Goal: Task Accomplishment & Management: Manage account settings

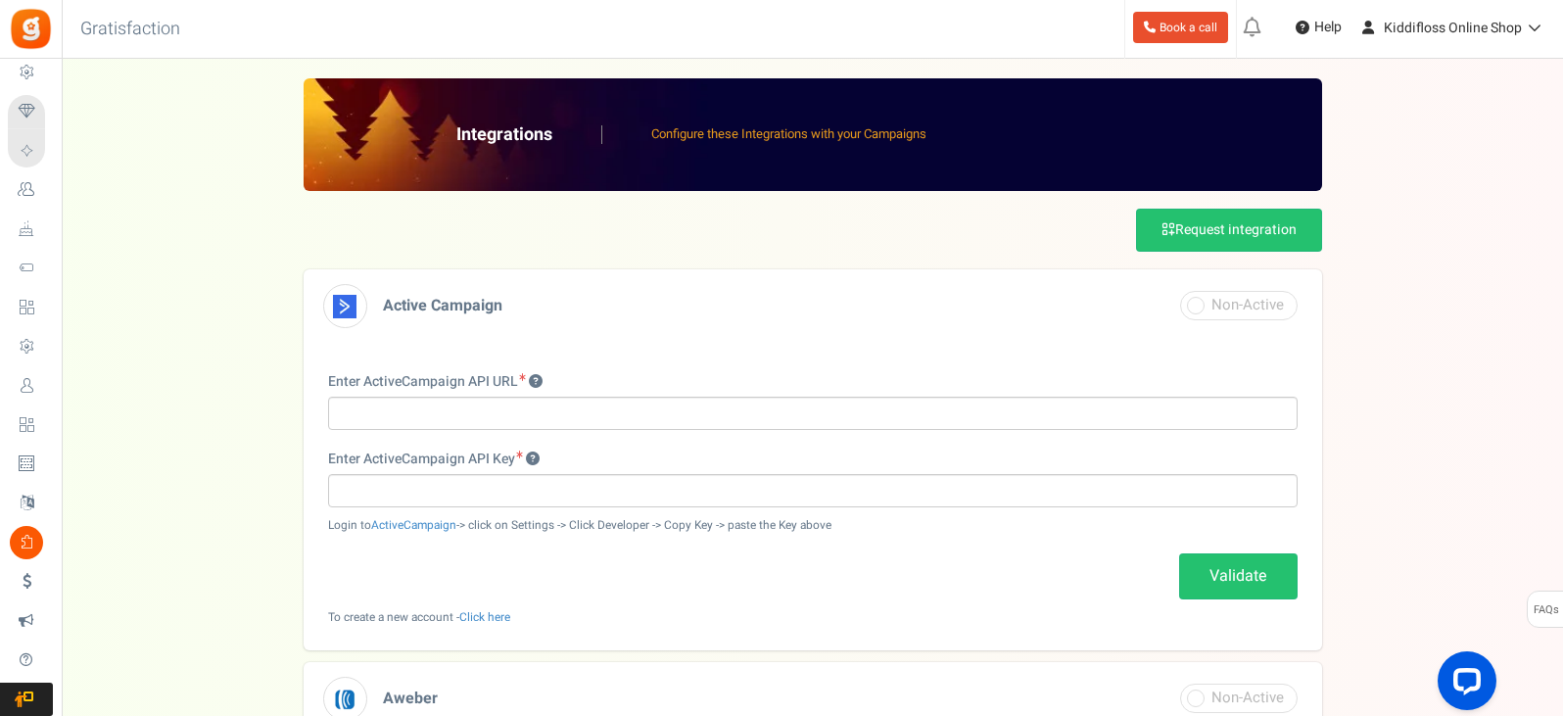
click at [31, 28] on img at bounding box center [31, 29] width 44 height 44
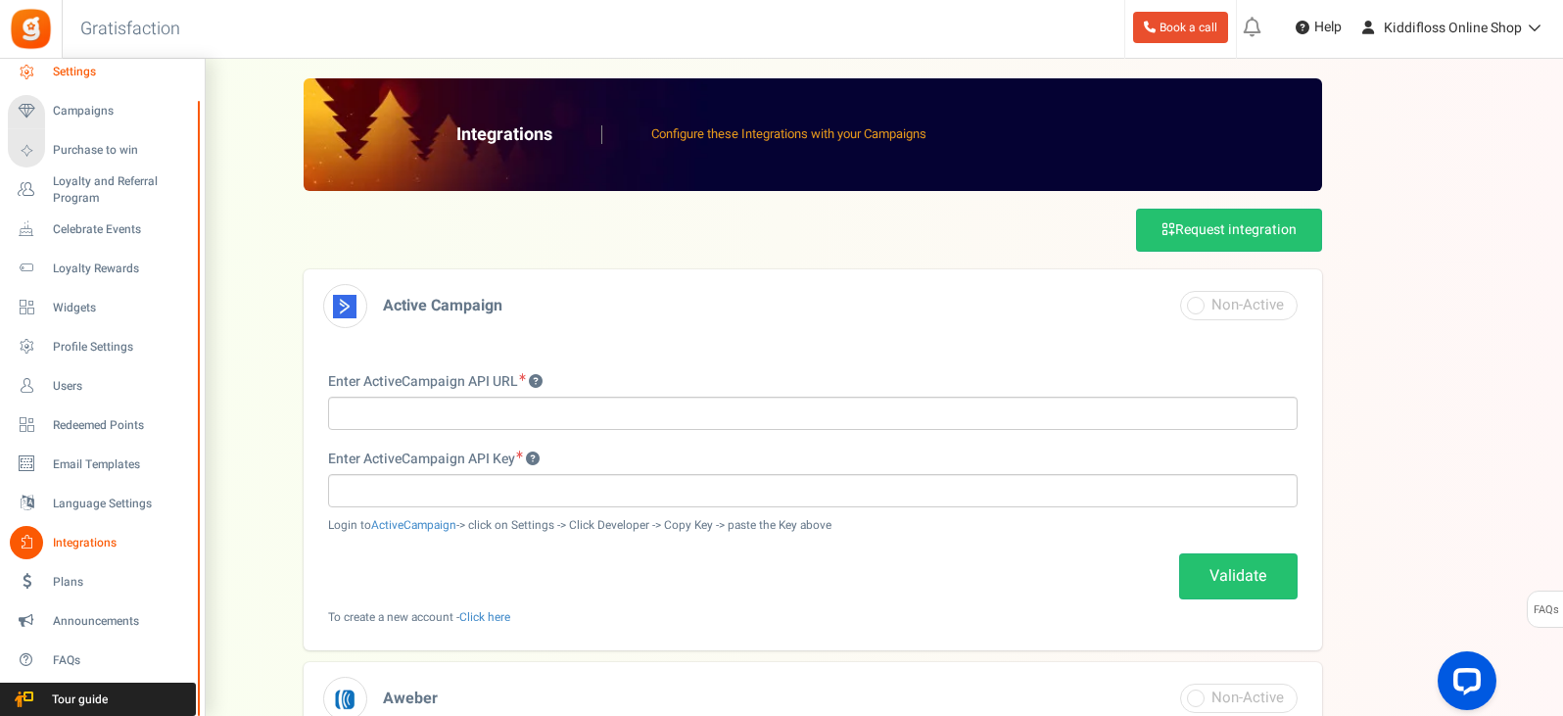
click at [72, 70] on span "Settings" at bounding box center [121, 72] width 137 height 17
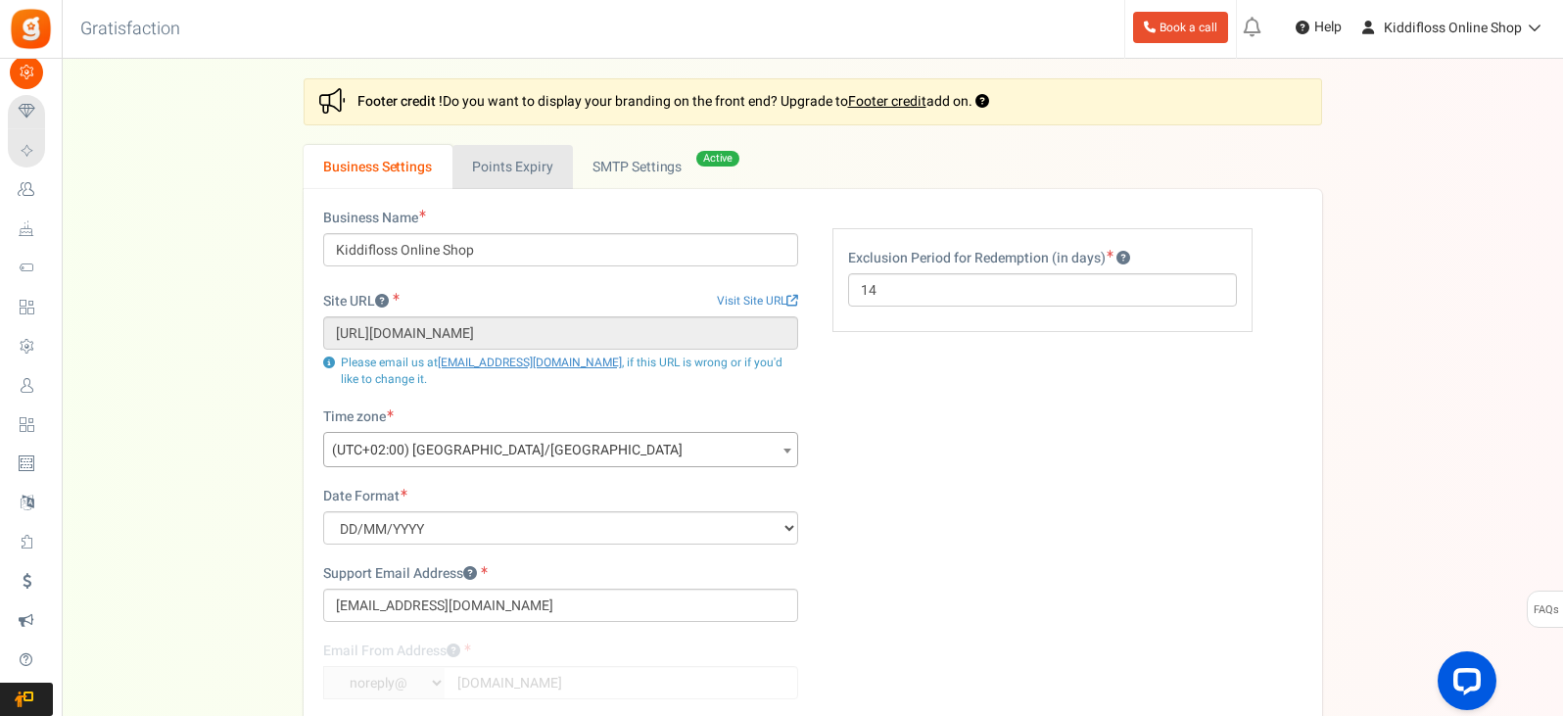
click at [526, 170] on link "Points Expiry" at bounding box center [512, 167] width 120 height 44
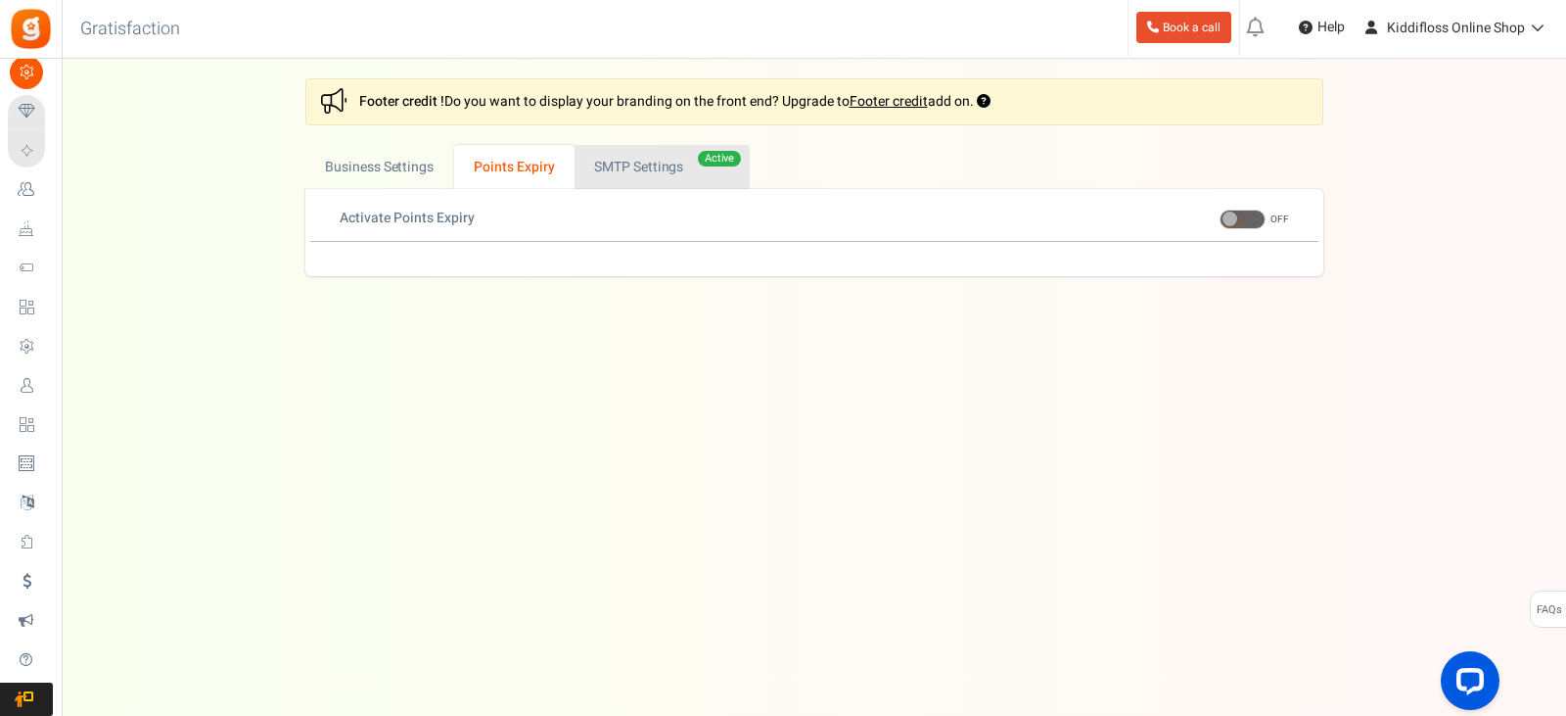
click at [660, 179] on link "Active SMTP Settings" at bounding box center [662, 167] width 175 height 44
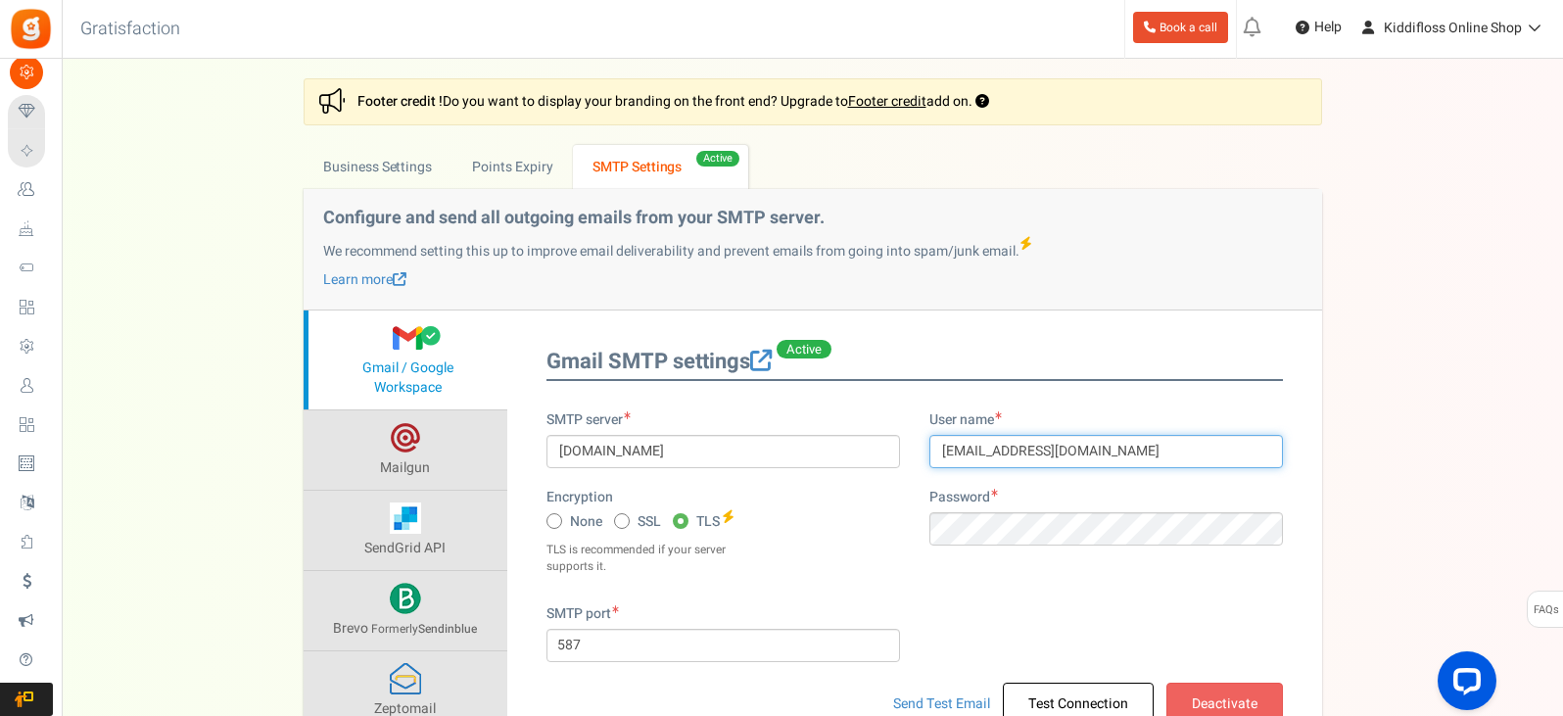
drag, startPoint x: 1030, startPoint y: 449, endPoint x: 907, endPoint y: 456, distance: 123.5
click at [907, 456] on div "SMTP server [DOMAIN_NAME] Encryption None SSL TLS Auto TLS ON OFF" at bounding box center [915, 507] width 766 height 194
type input "[EMAIL_ADDRESS][DOMAIN_NAME]"
click at [919, 501] on div "User name [EMAIL_ADDRESS][DOMAIN_NAME] Password" at bounding box center [1105, 487] width 383 height 155
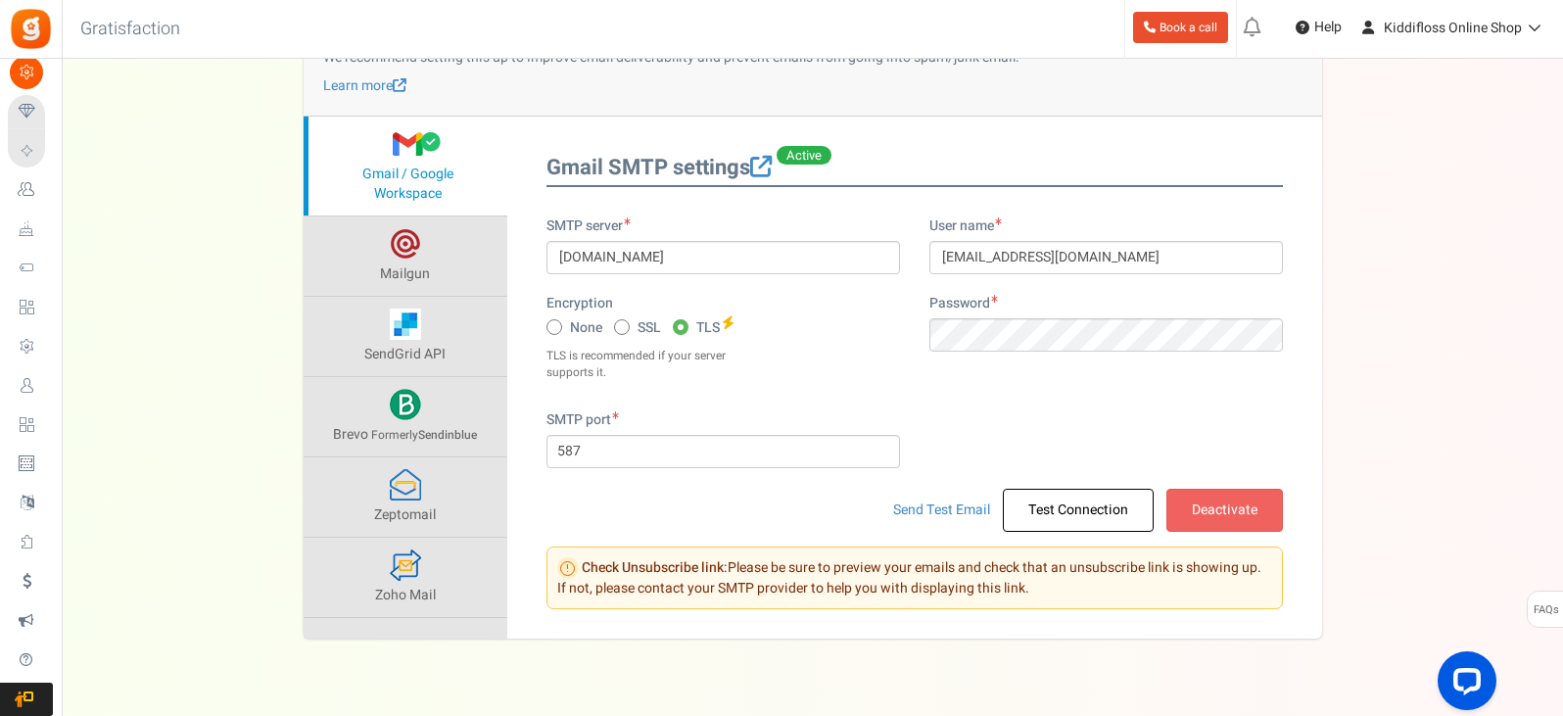
scroll to position [196, 0]
click at [1025, 255] on input "[EMAIL_ADDRESS][DOMAIN_NAME]" at bounding box center [1105, 255] width 353 height 33
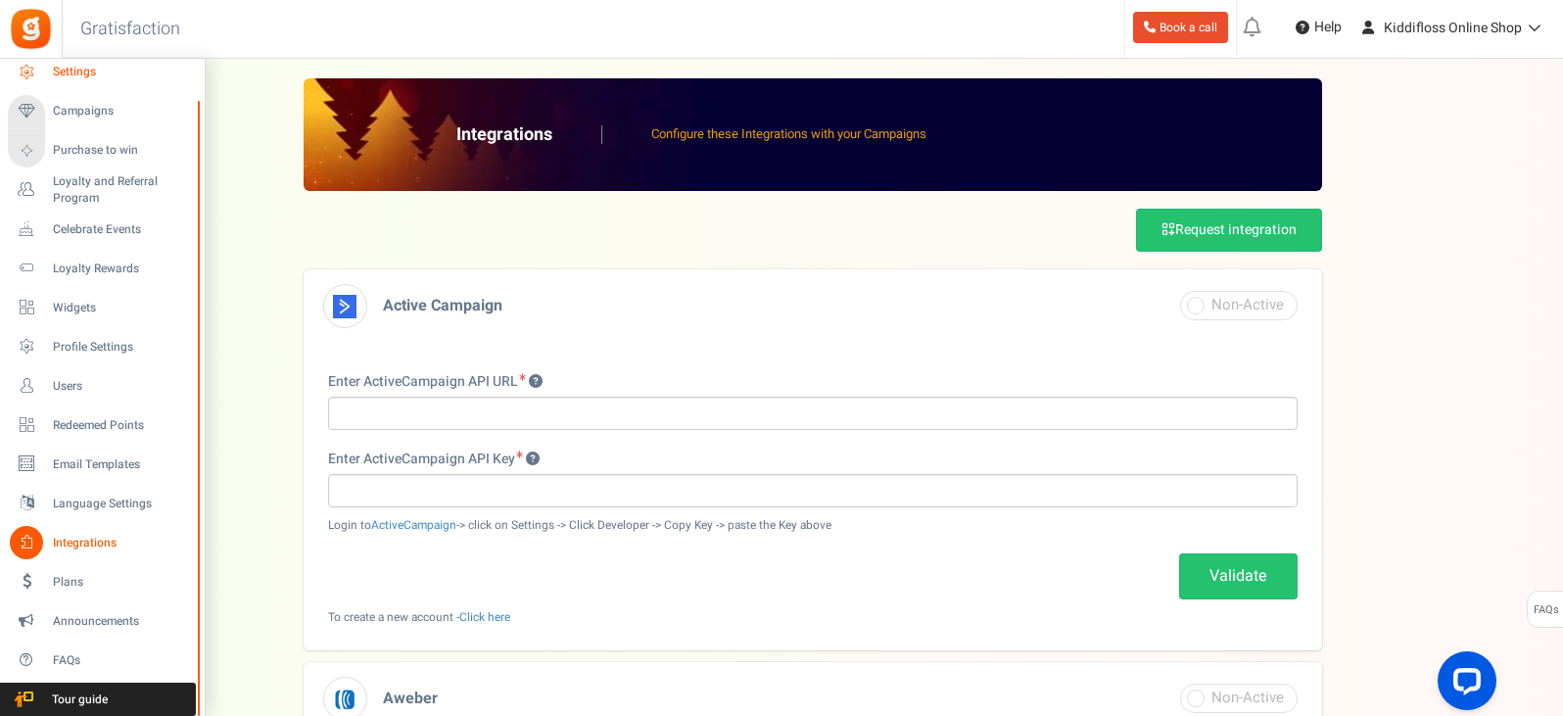
click at [71, 68] on span "Settings" at bounding box center [121, 72] width 137 height 17
click at [84, 67] on span "Settings" at bounding box center [121, 72] width 137 height 17
click at [27, 70] on icon at bounding box center [26, 72] width 33 height 33
click at [76, 70] on span "Settings" at bounding box center [121, 72] width 137 height 17
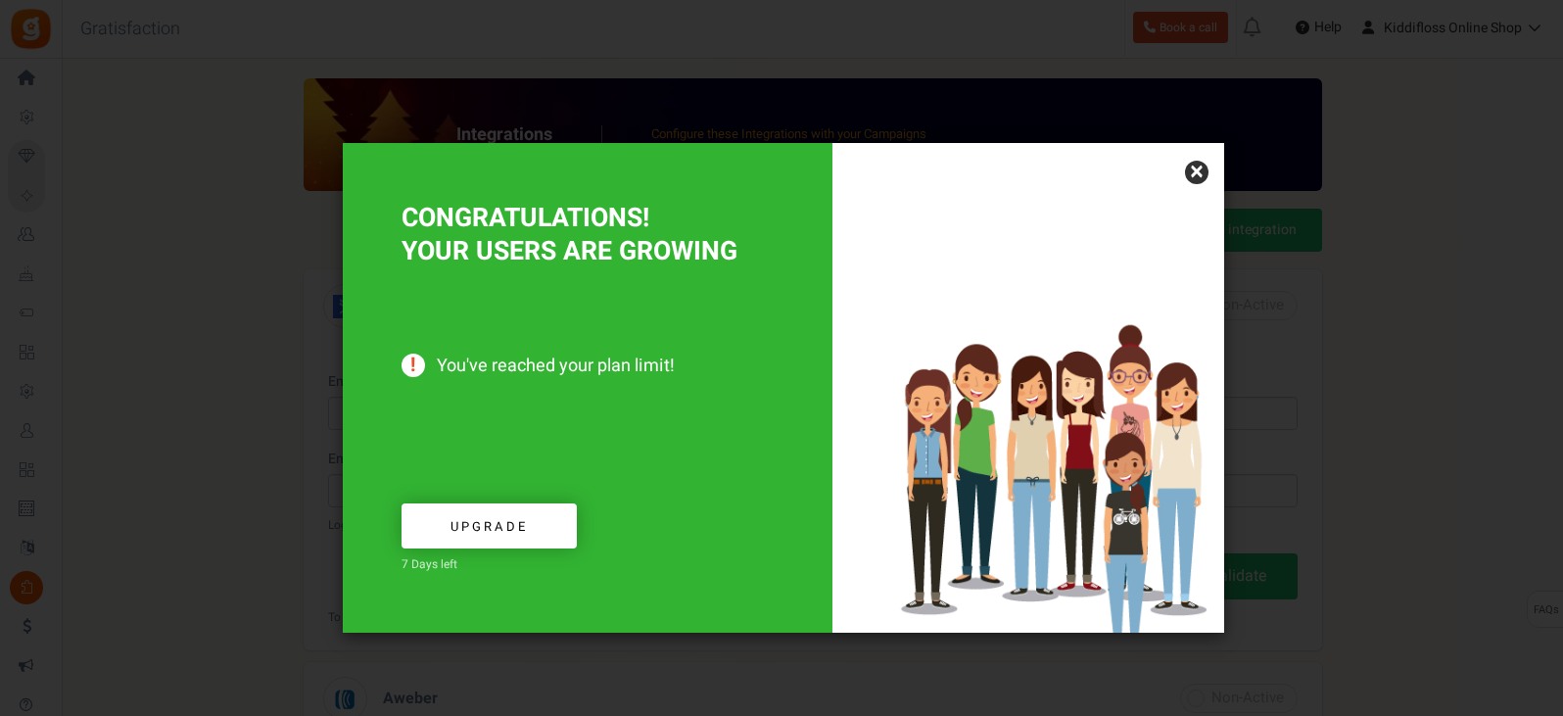
click at [1192, 173] on link "×" at bounding box center [1196, 172] width 23 height 23
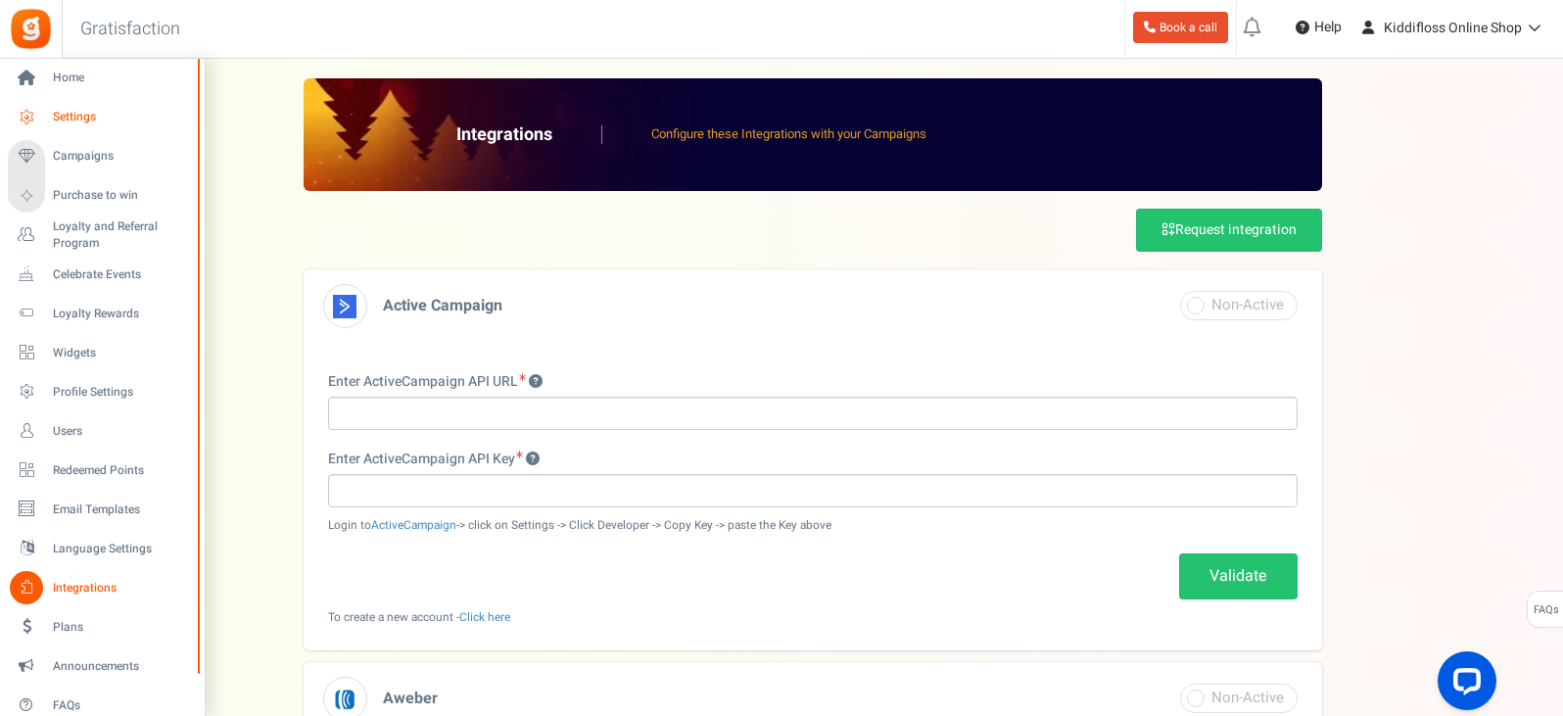
click at [75, 117] on span "Settings" at bounding box center [121, 117] width 137 height 17
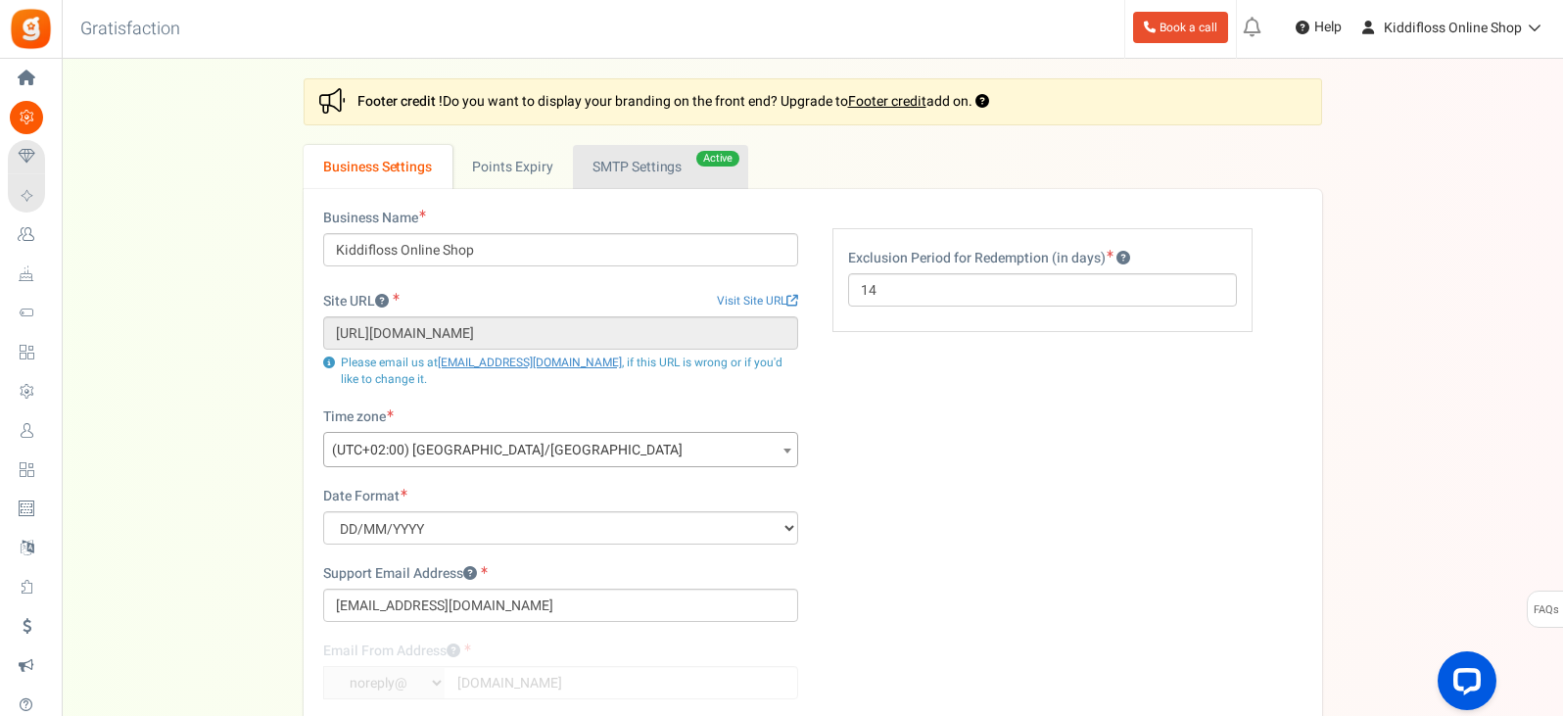
click at [631, 167] on link "Active SMTP Settings" at bounding box center [660, 167] width 175 height 44
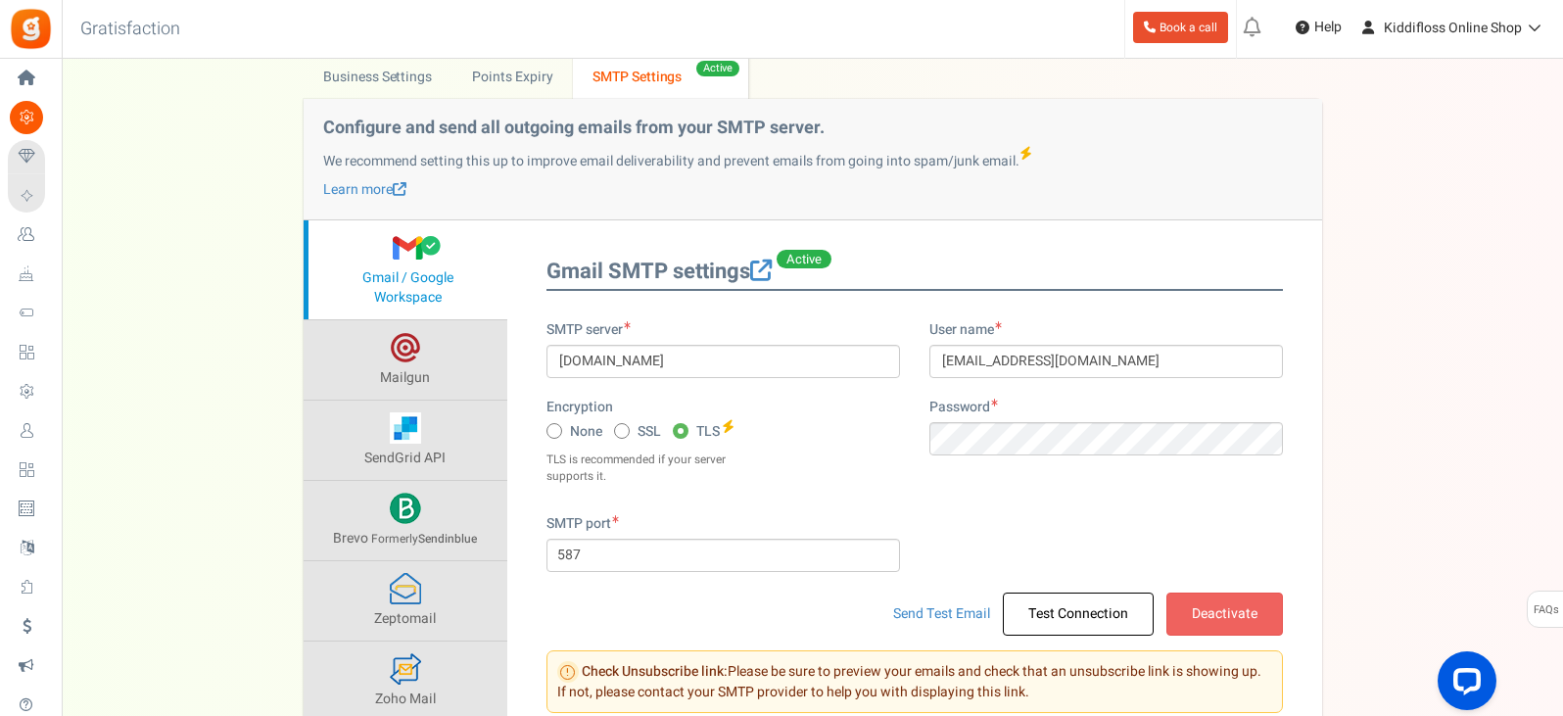
scroll to position [235, 0]
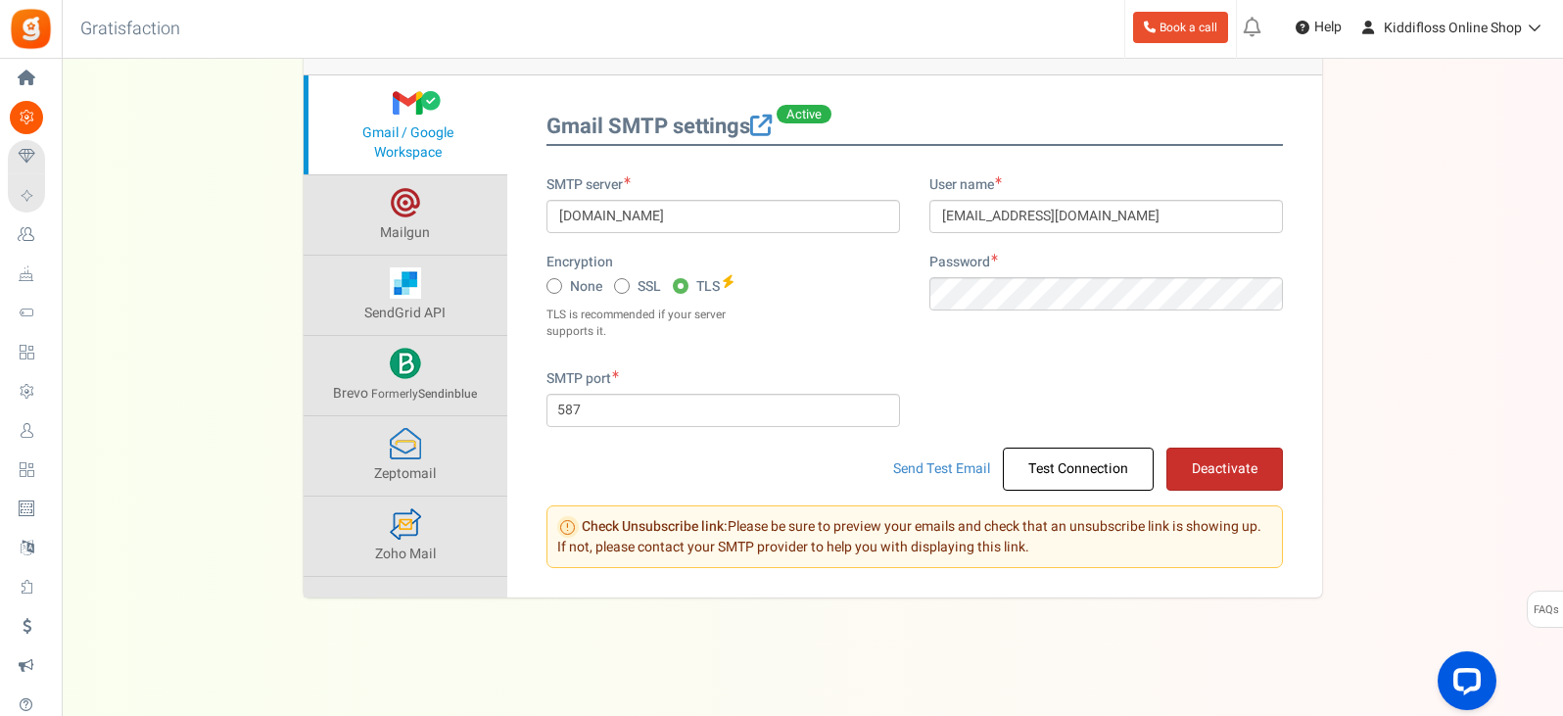
click at [1242, 479] on button "Deactivate" at bounding box center [1224, 468] width 117 height 43
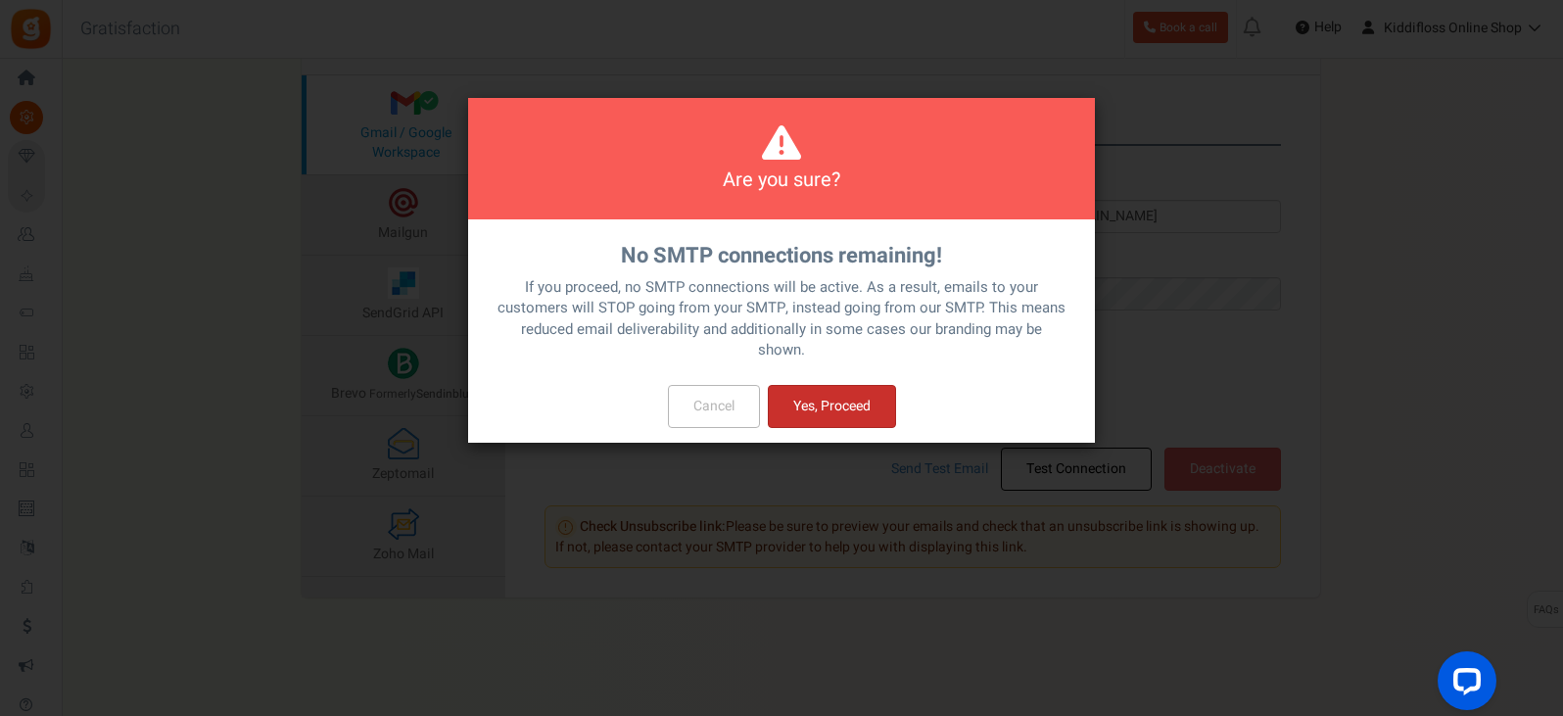
click at [846, 398] on button "Yes, Proceed" at bounding box center [832, 406] width 128 height 43
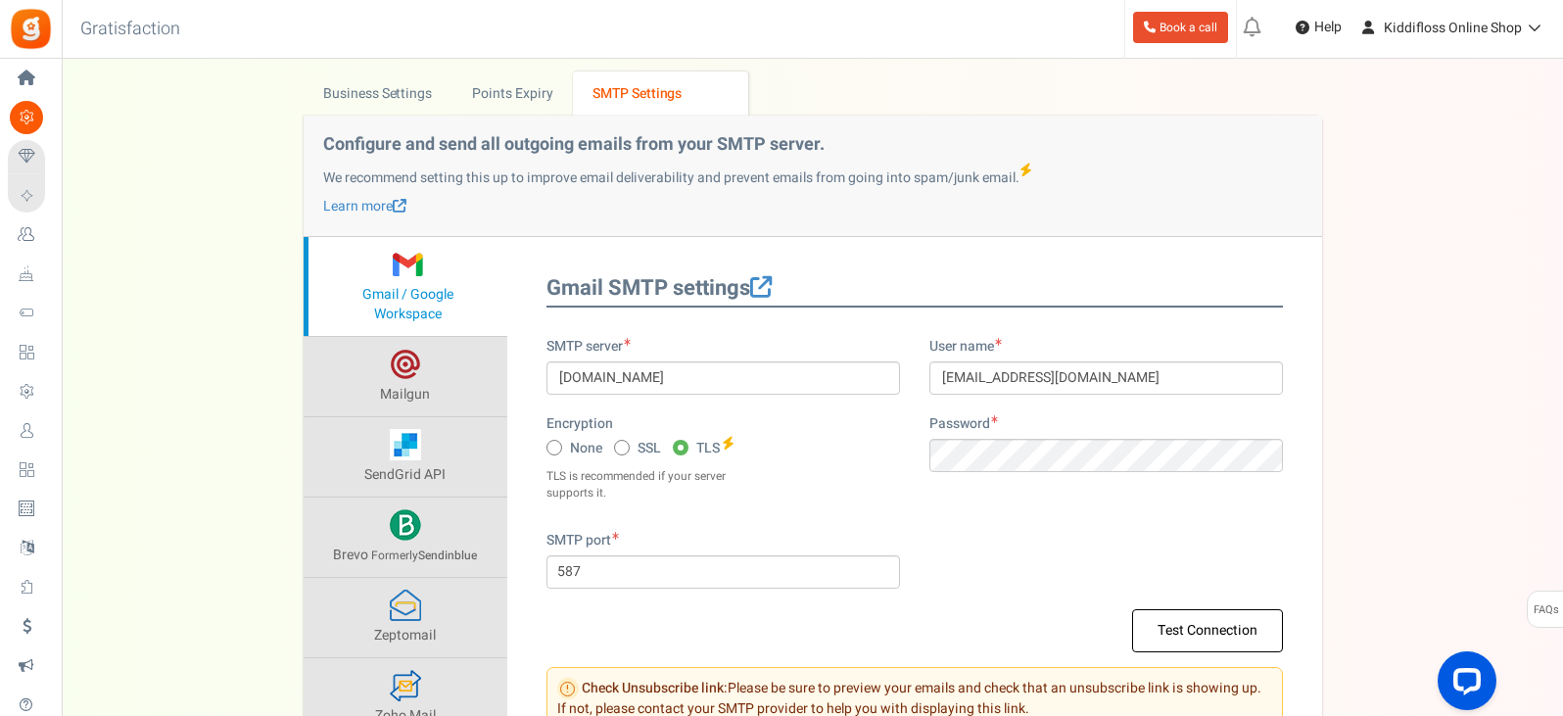
scroll to position [39, 0]
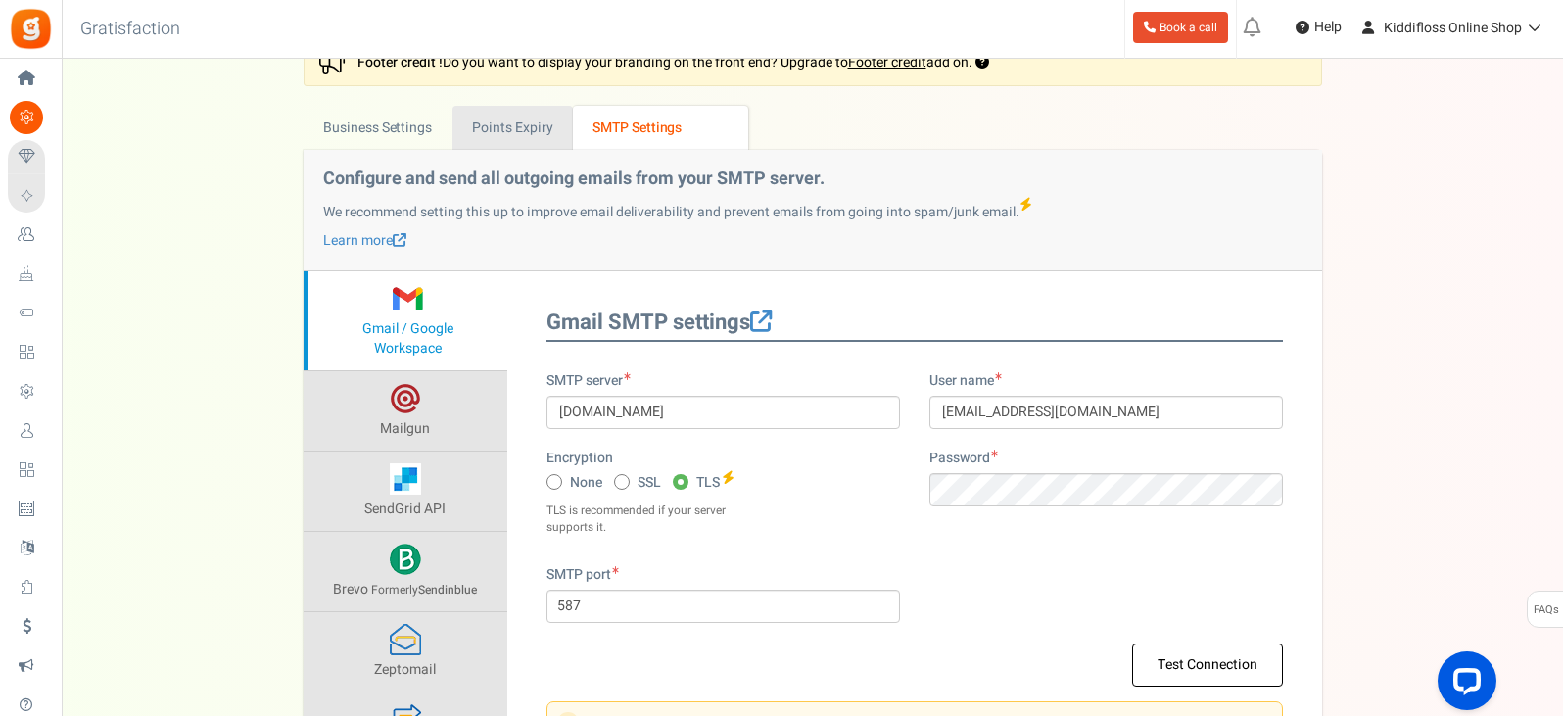
click at [516, 127] on link "Points Expiry" at bounding box center [512, 128] width 120 height 44
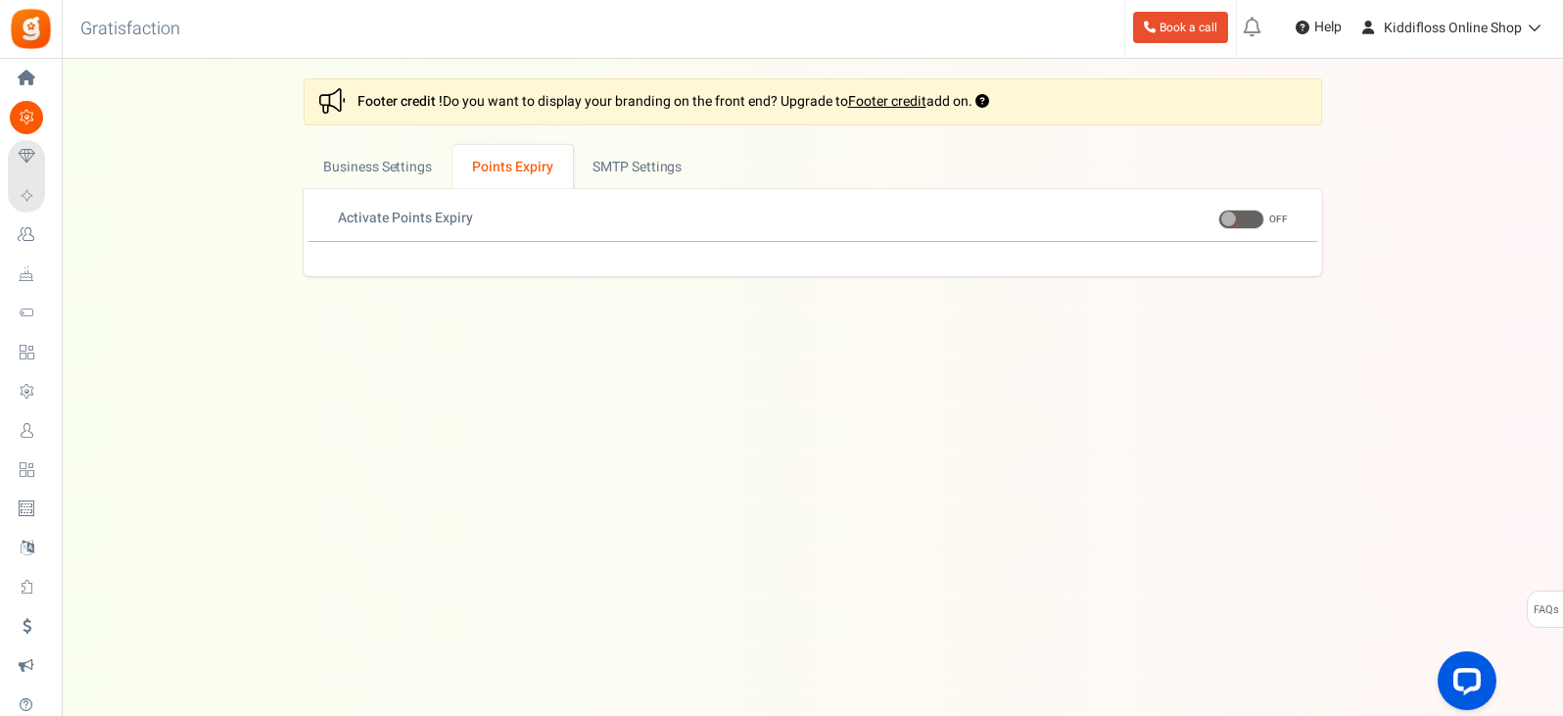
scroll to position [0, 0]
click at [1234, 219] on span at bounding box center [1230, 218] width 15 height 15
click at [1220, 219] on input "ON OFF" at bounding box center [1220, 219] width 0 height 13
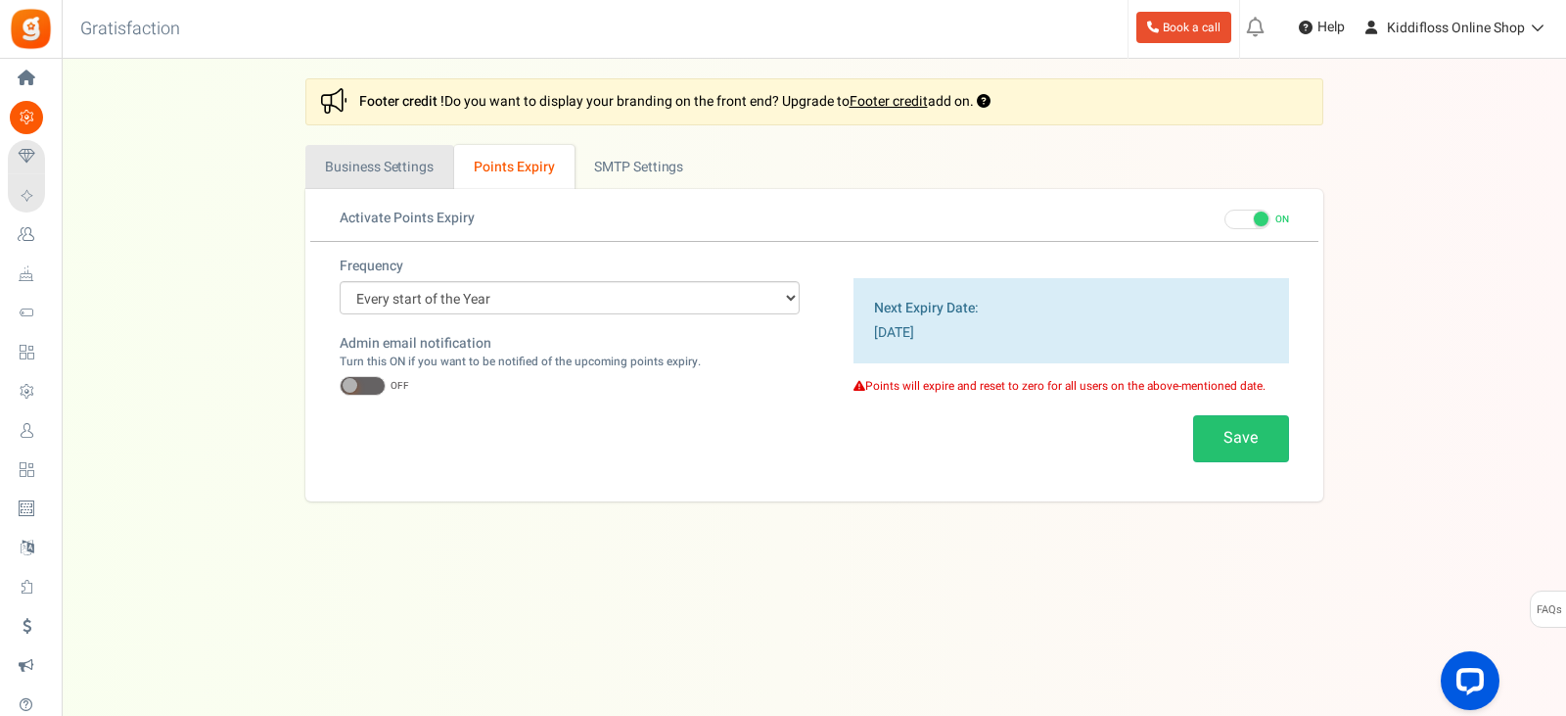
click at [365, 161] on link "Business Settings" at bounding box center [379, 167] width 149 height 44
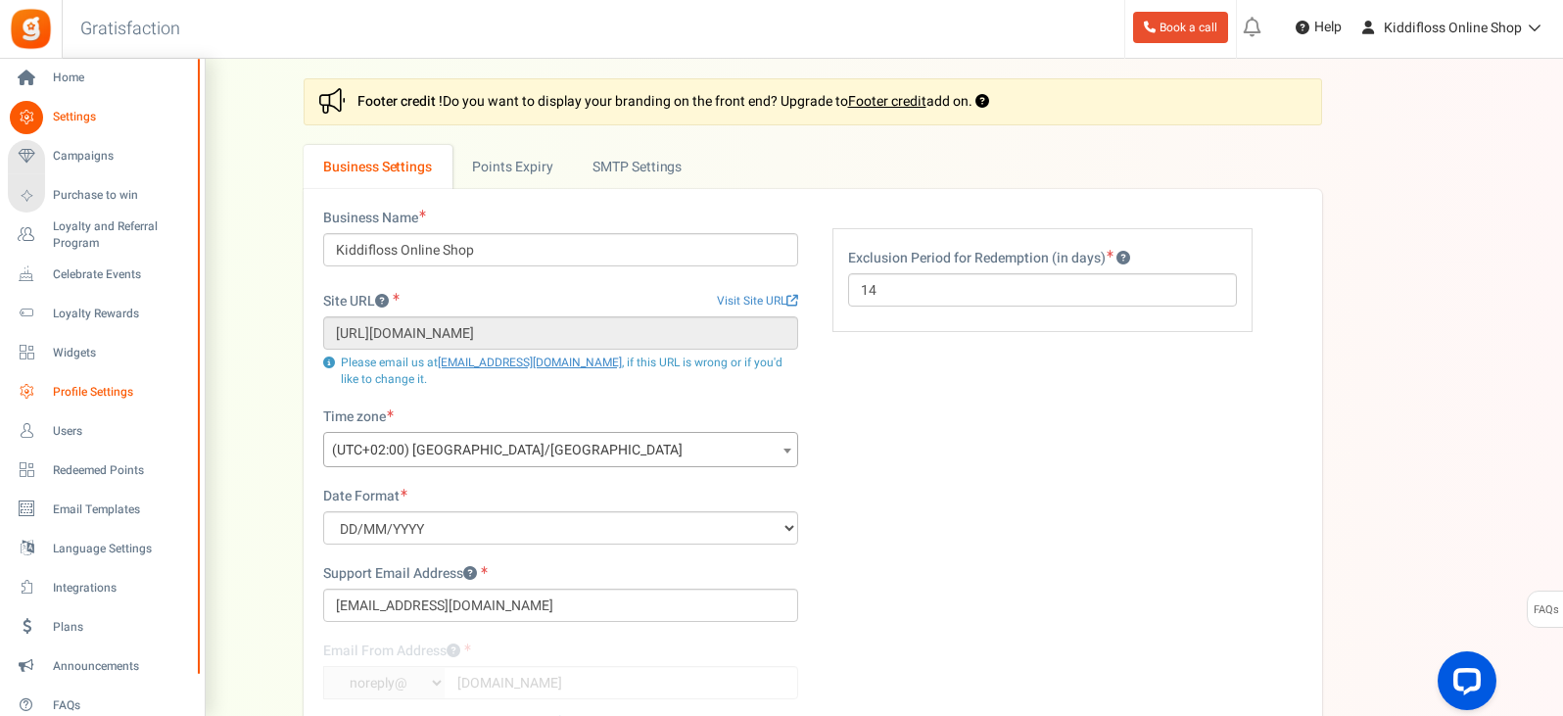
click at [114, 395] on span "Profile Settings" at bounding box center [121, 392] width 137 height 17
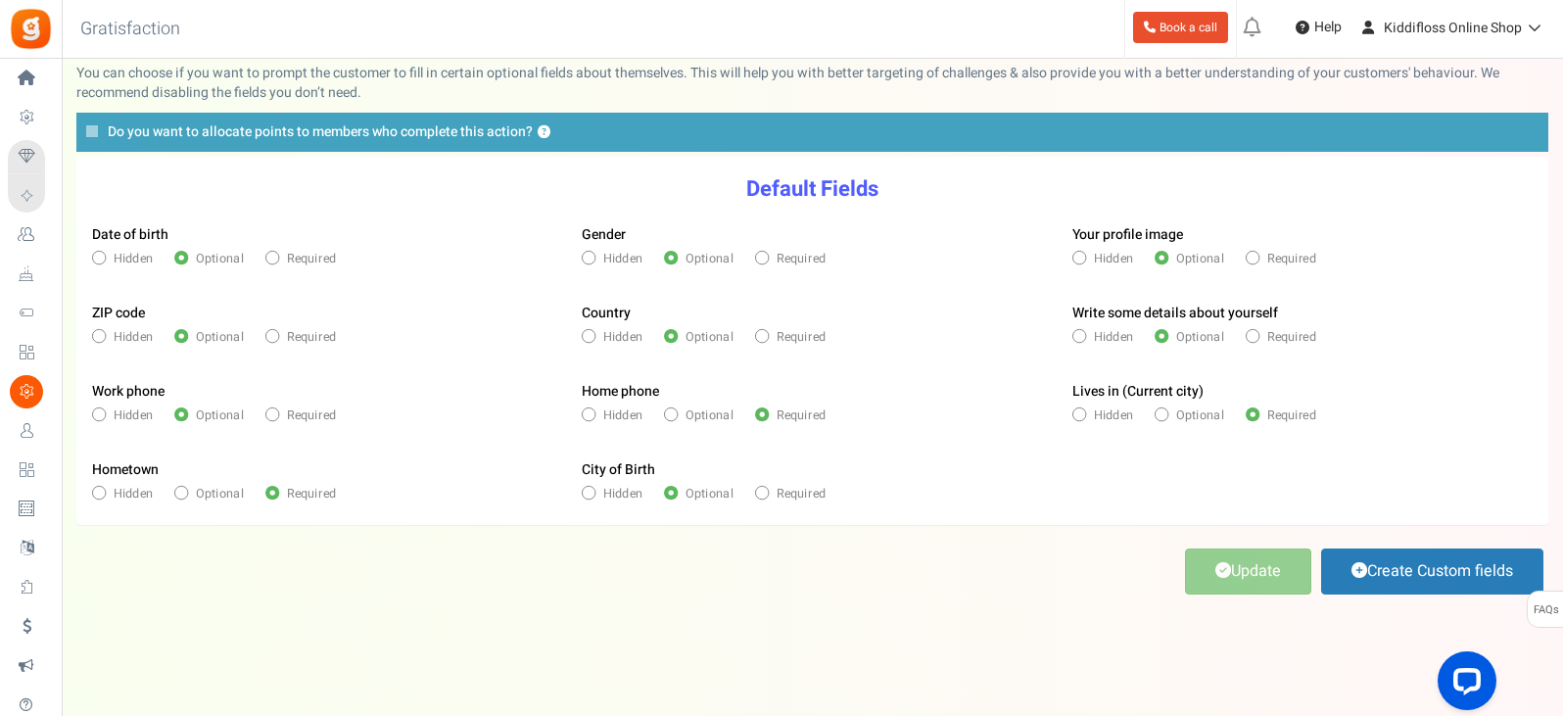
scroll to position [101, 0]
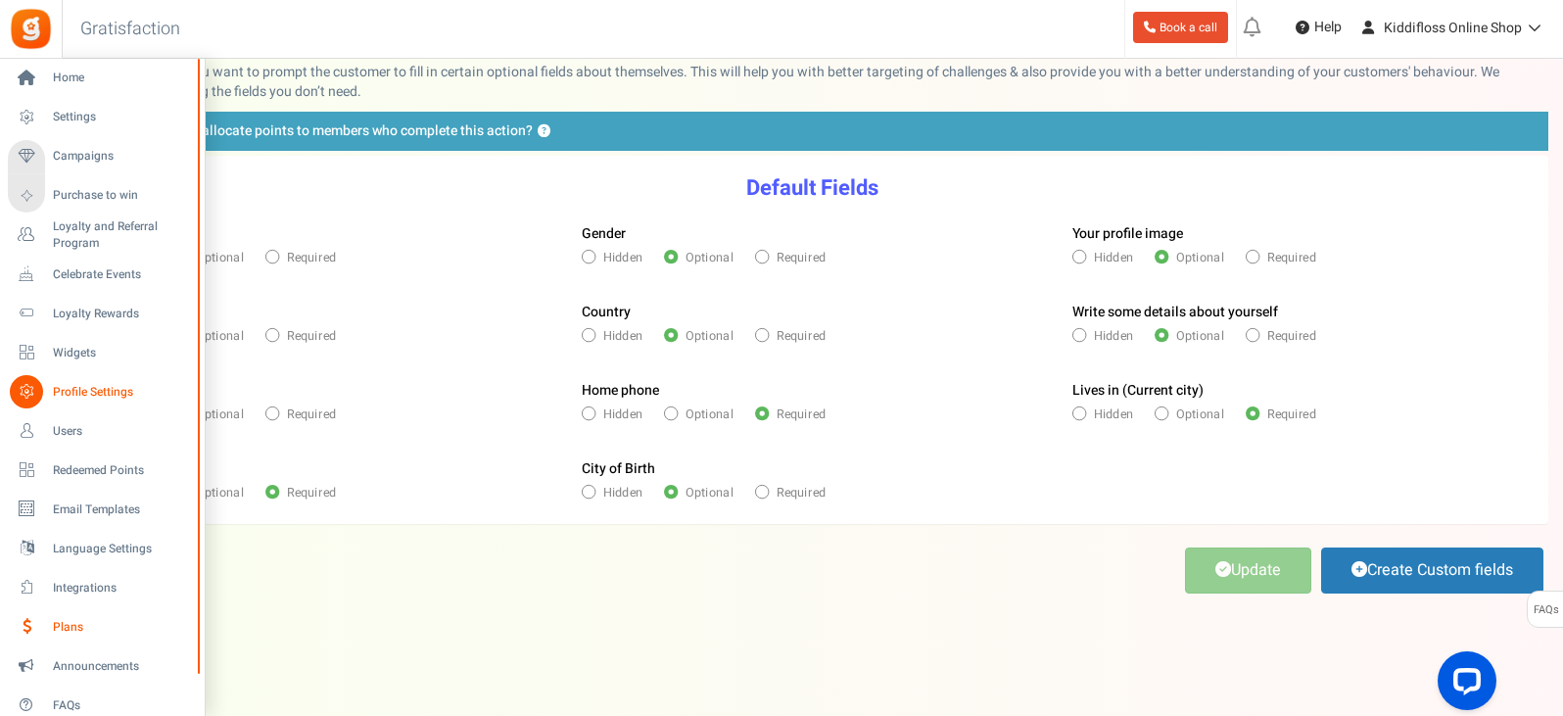
click at [76, 626] on span "Plans" at bounding box center [121, 627] width 137 height 17
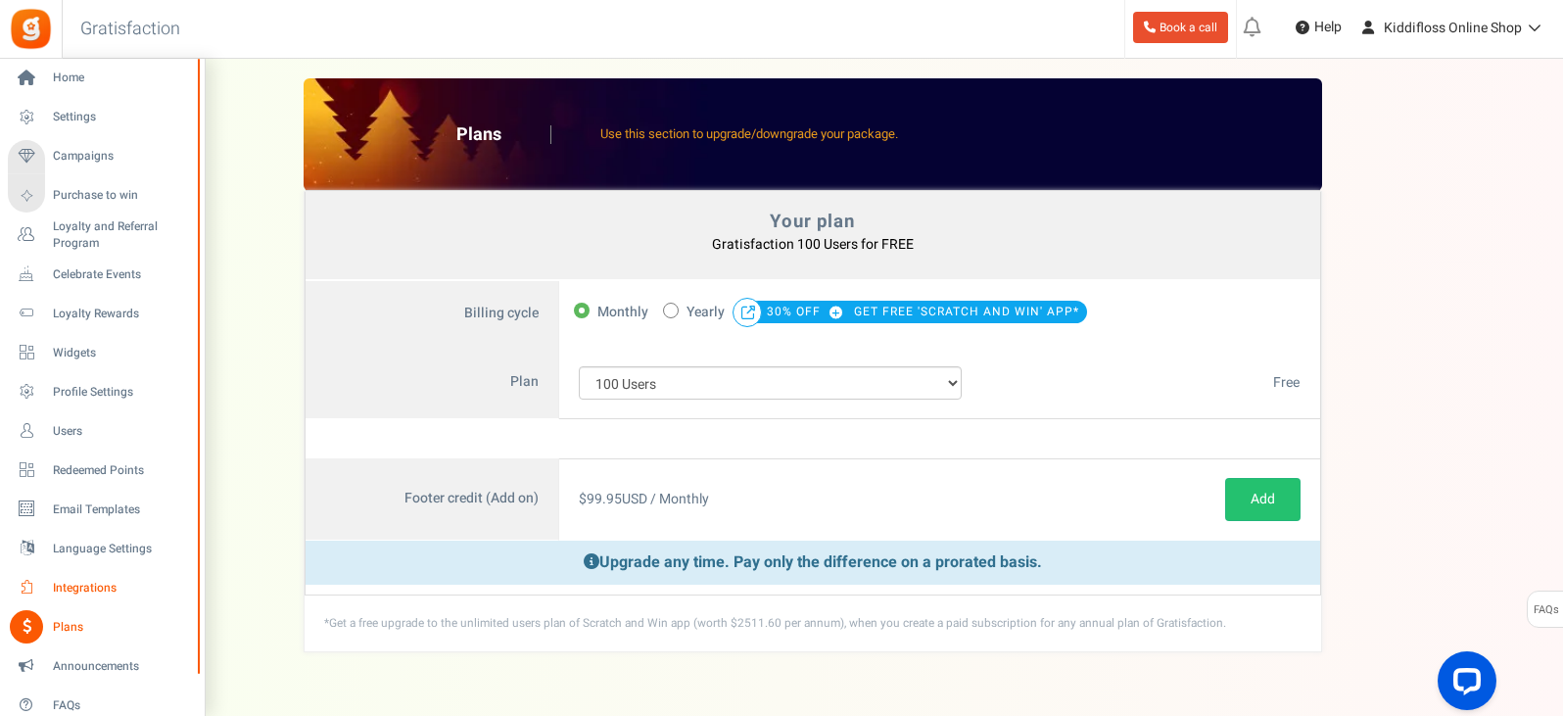
click at [23, 584] on icon at bounding box center [26, 587] width 33 height 33
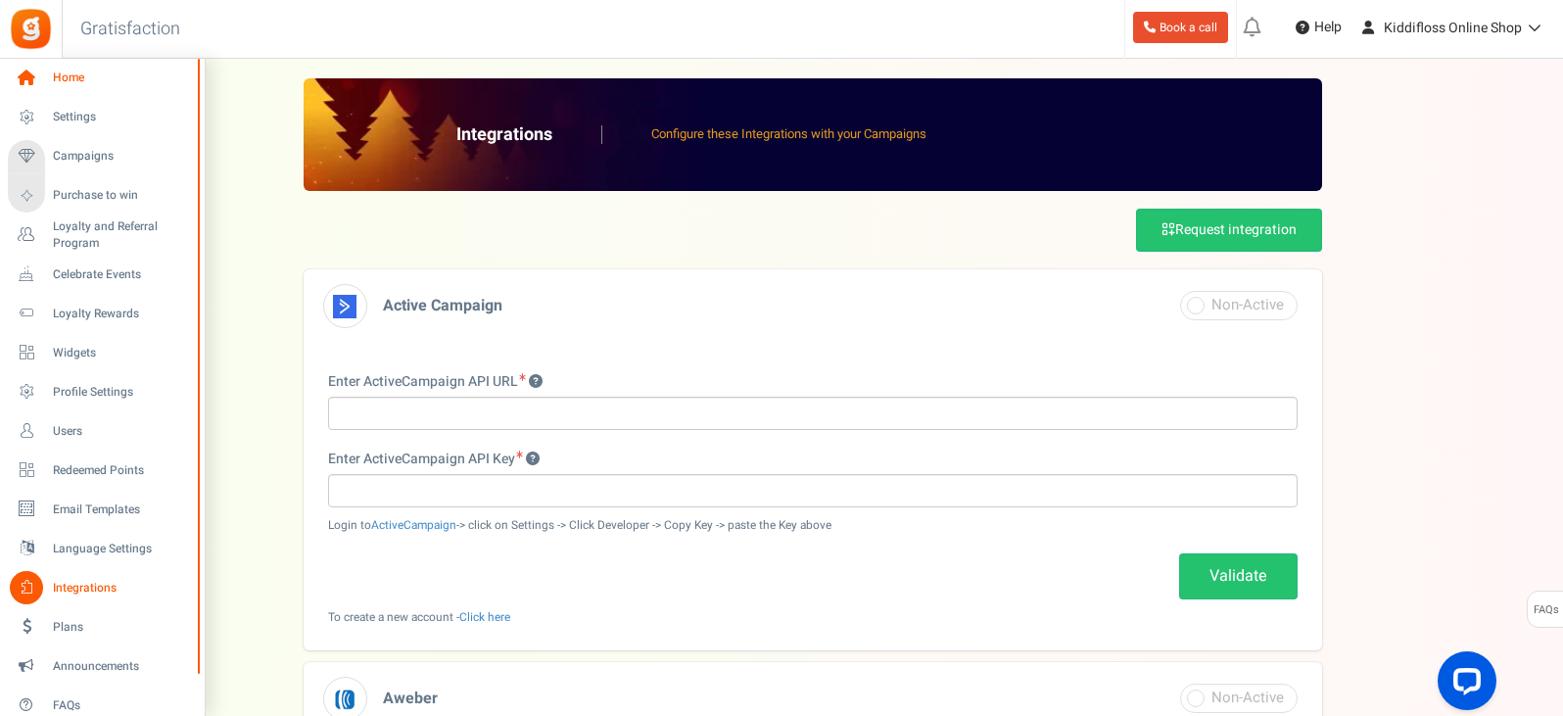
click at [66, 74] on span "Home" at bounding box center [121, 78] width 137 height 17
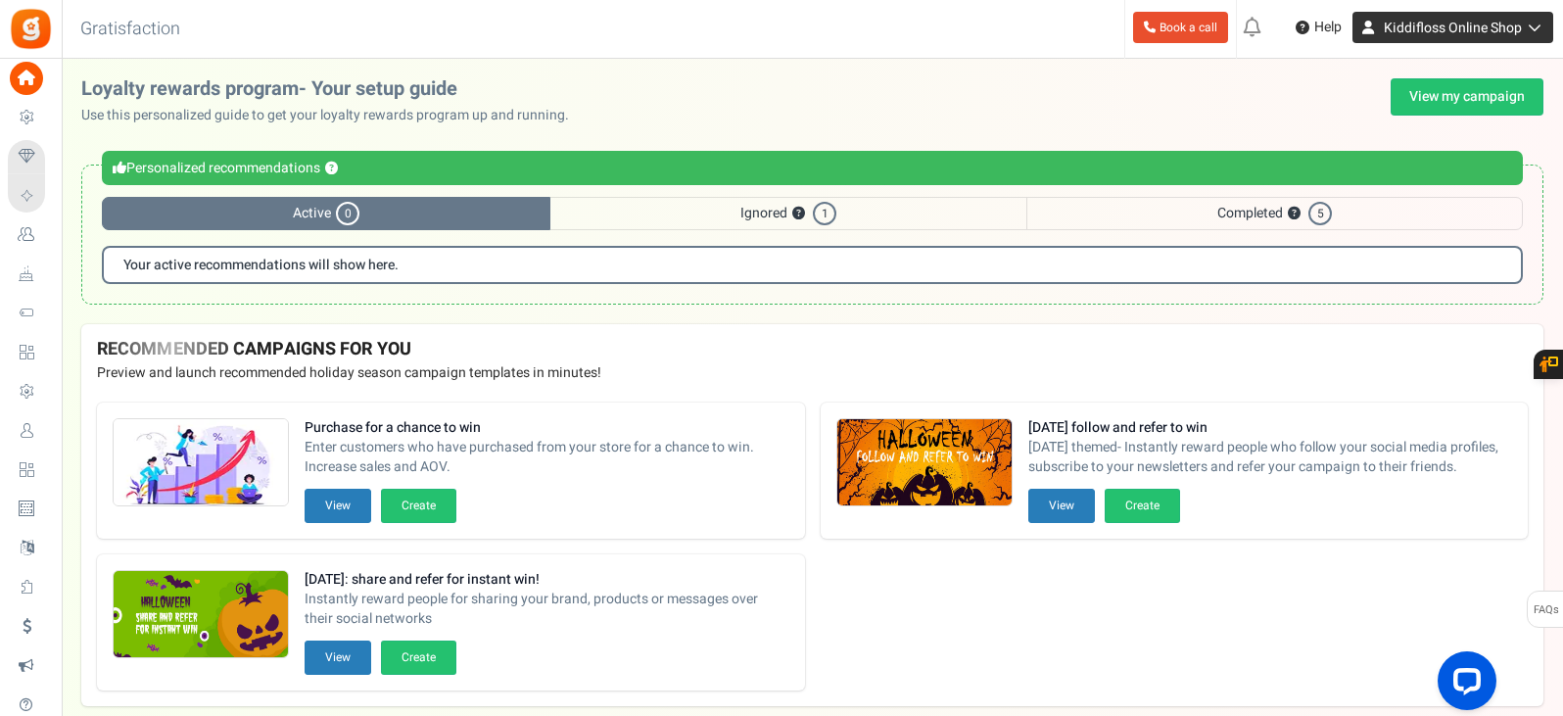
click at [1544, 31] on link "Kiddifloss Online Shop" at bounding box center [1452, 27] width 201 height 31
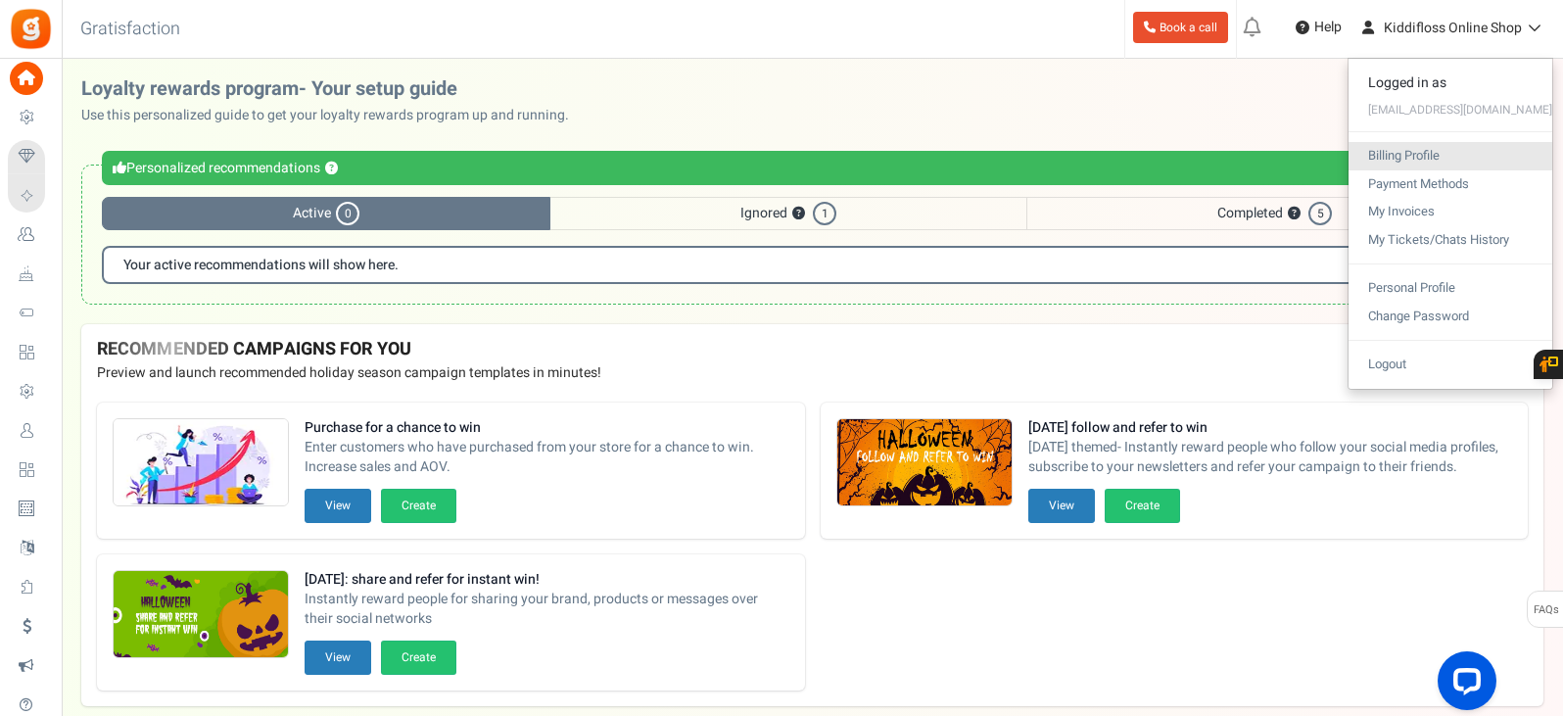
click at [1432, 159] on link "Billing Profile" at bounding box center [1450, 156] width 204 height 28
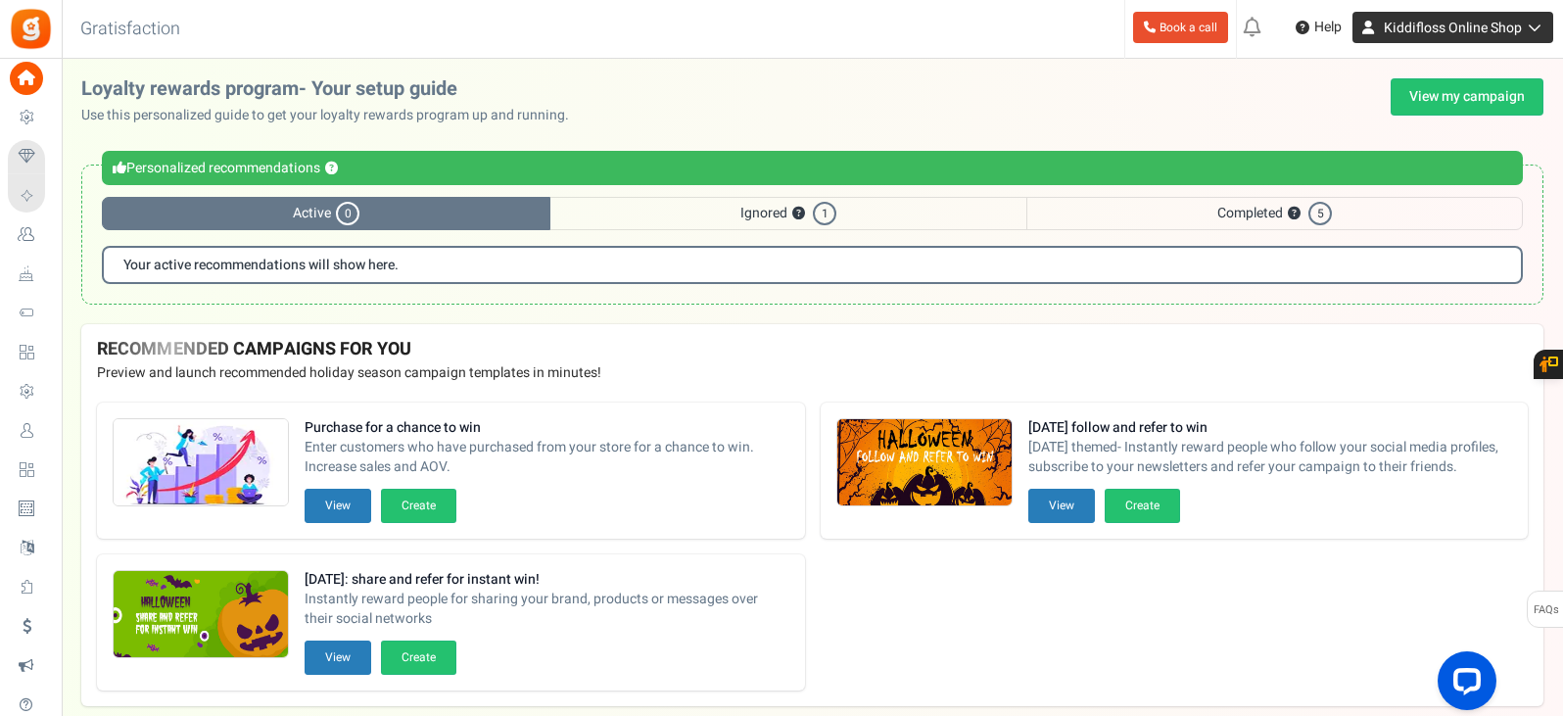
click at [1533, 28] on icon at bounding box center [1531, 28] width 20 height 14
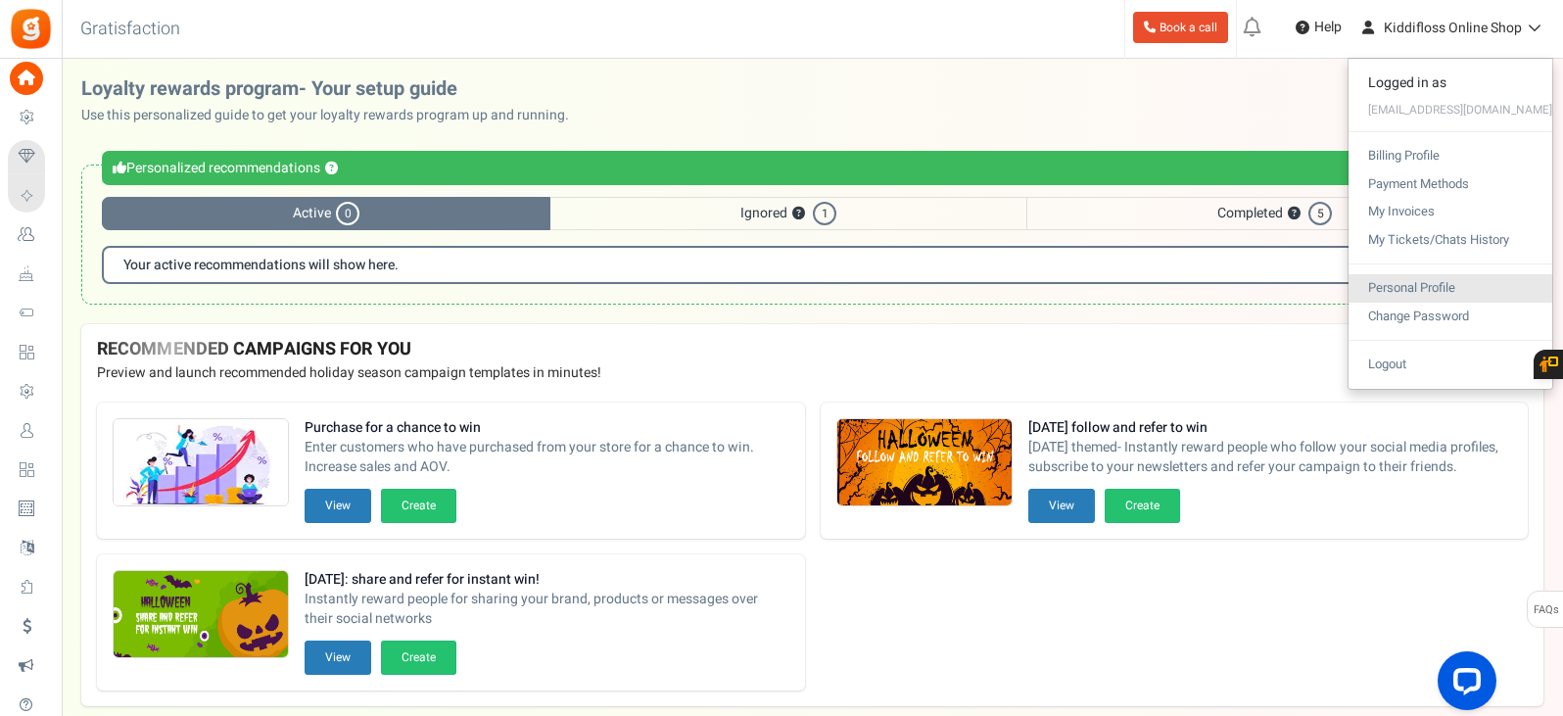
click at [1423, 282] on link "Personal Profile" at bounding box center [1450, 288] width 204 height 28
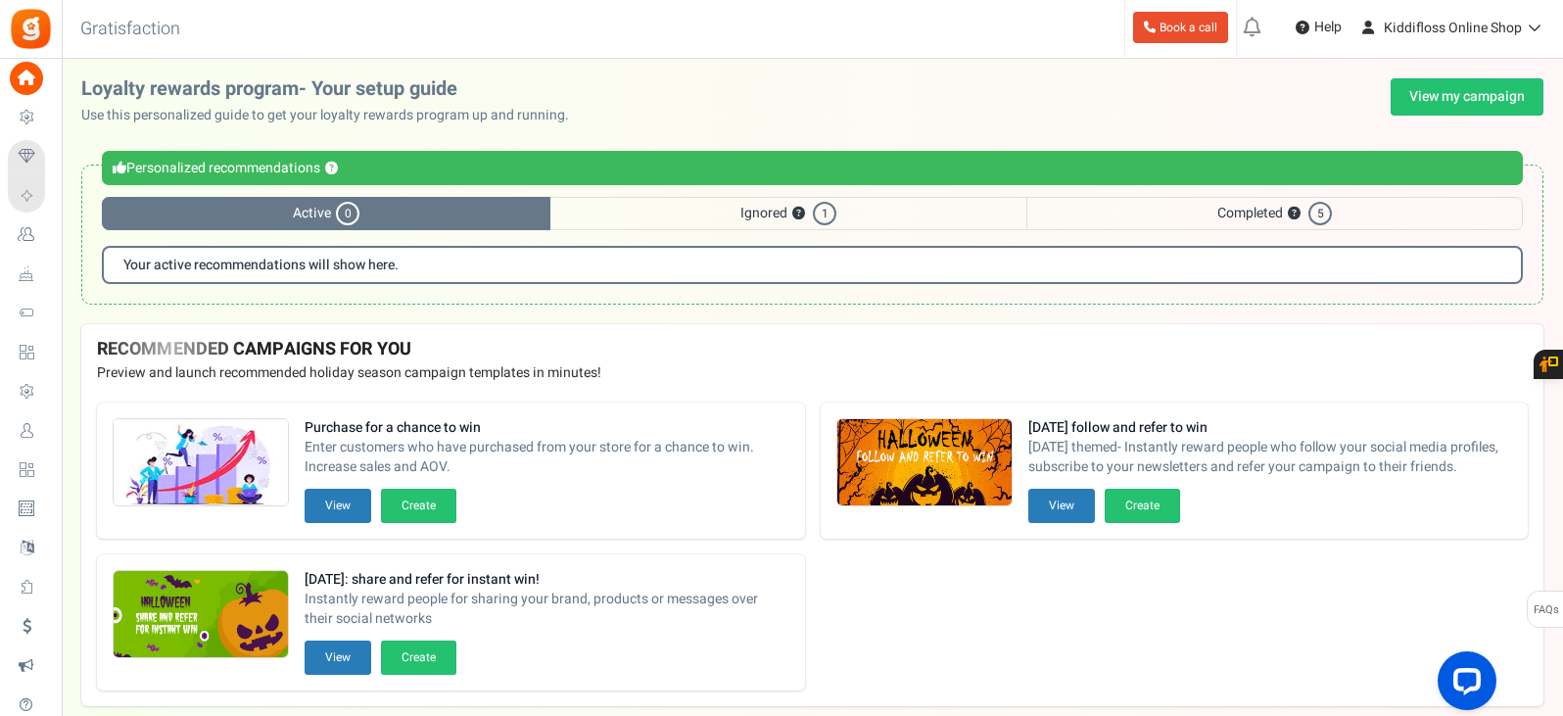
click at [843, 35] on div "Back to Home Back to program setup Gratisfaction 0 WARNING 0 Recommendation Boo…" at bounding box center [811, 29] width 1504 height 59
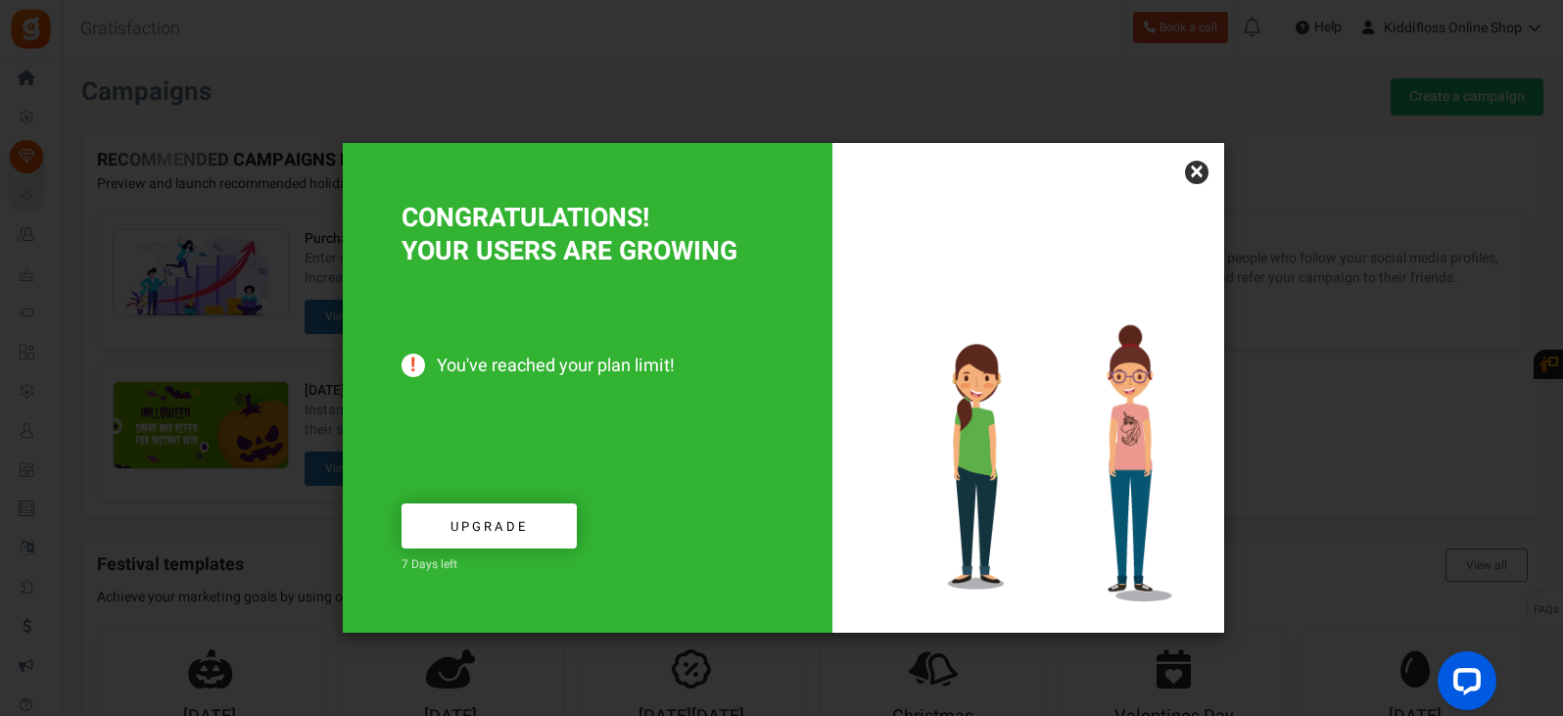
click at [1197, 180] on link "×" at bounding box center [1196, 172] width 23 height 23
